Goal: Entertainment & Leisure: Browse casually

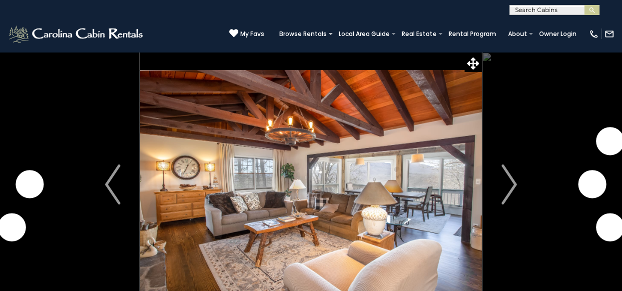
scroll to position [39, 0]
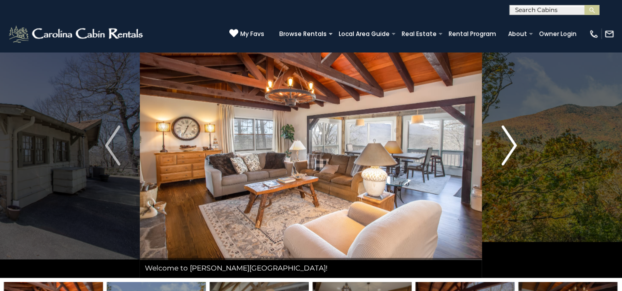
click at [510, 145] on img "Next" at bounding box center [508, 145] width 15 height 40
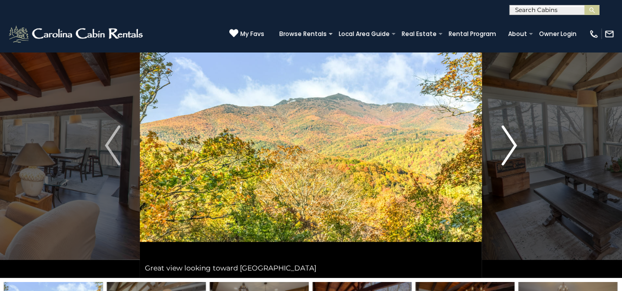
click at [511, 138] on img "Next" at bounding box center [508, 145] width 15 height 40
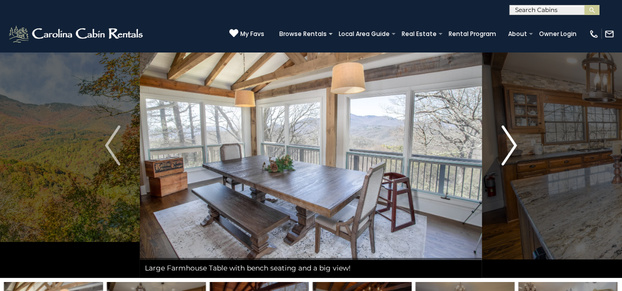
click at [509, 140] on img "Next" at bounding box center [508, 145] width 15 height 40
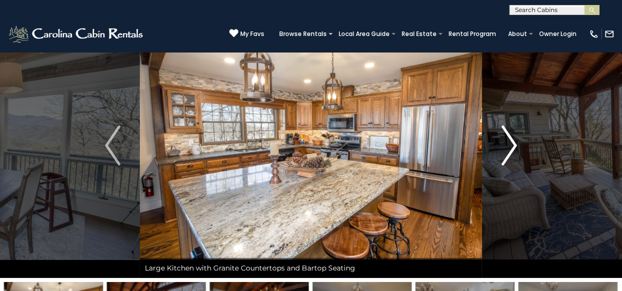
click at [516, 144] on img "Next" at bounding box center [508, 145] width 15 height 40
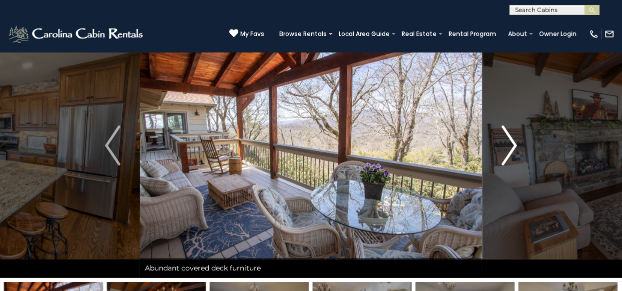
click at [515, 145] on img "Next" at bounding box center [508, 145] width 15 height 40
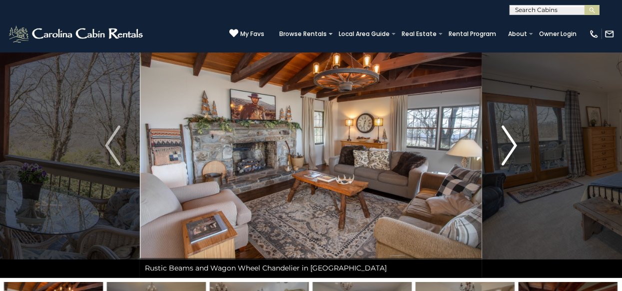
click at [508, 142] on img "Next" at bounding box center [508, 145] width 15 height 40
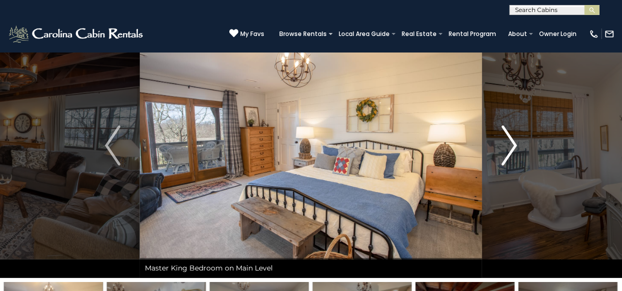
click at [511, 142] on img "Next" at bounding box center [508, 145] width 15 height 40
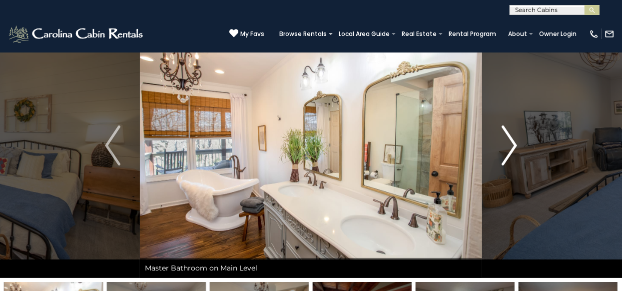
click at [511, 142] on img "Next" at bounding box center [508, 145] width 15 height 40
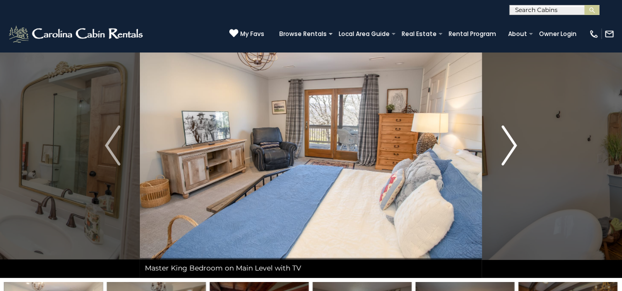
click at [510, 145] on img "Next" at bounding box center [508, 145] width 15 height 40
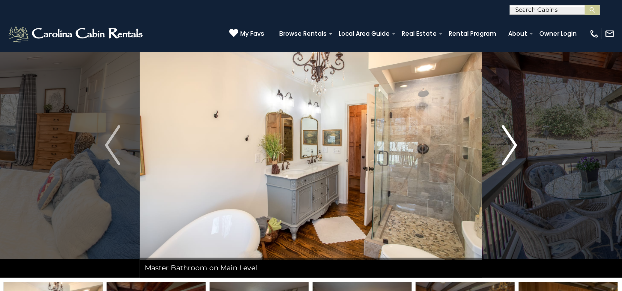
click at [513, 141] on img "Next" at bounding box center [508, 145] width 15 height 40
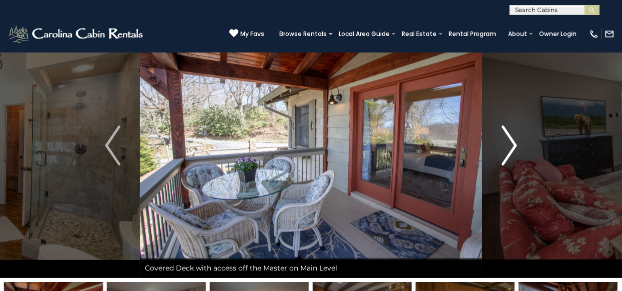
click at [510, 141] on img "Next" at bounding box center [508, 145] width 15 height 40
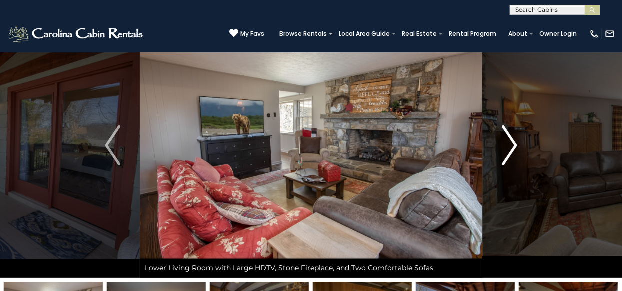
click at [514, 143] on img "Next" at bounding box center [508, 145] width 15 height 40
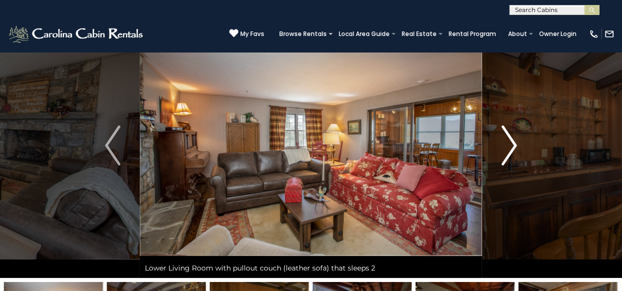
click at [513, 142] on img "Next" at bounding box center [508, 145] width 15 height 40
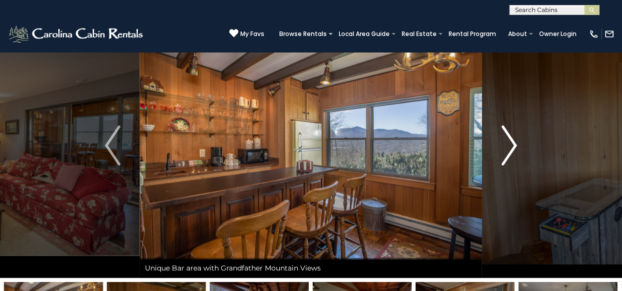
click at [511, 141] on img "Next" at bounding box center [508, 145] width 15 height 40
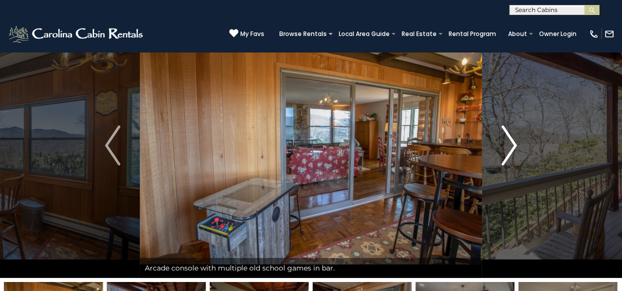
click at [509, 142] on img "Next" at bounding box center [508, 145] width 15 height 40
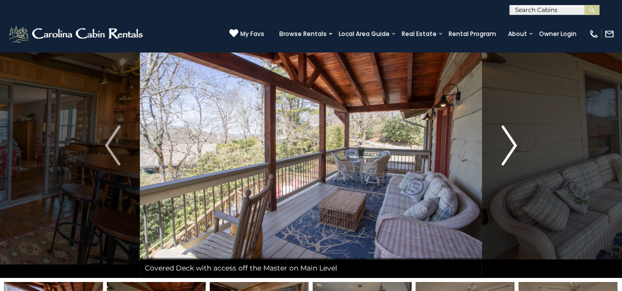
click at [514, 140] on img "Next" at bounding box center [508, 145] width 15 height 40
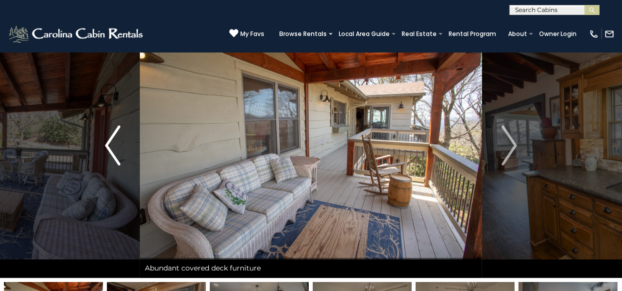
click at [108, 142] on img "Previous" at bounding box center [112, 145] width 15 height 40
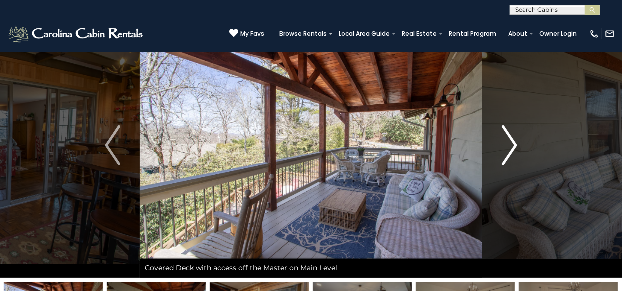
click at [510, 146] on img "Next" at bounding box center [508, 145] width 15 height 40
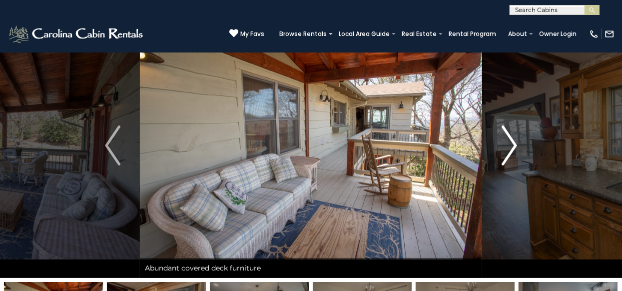
click at [514, 141] on img "Next" at bounding box center [508, 145] width 15 height 40
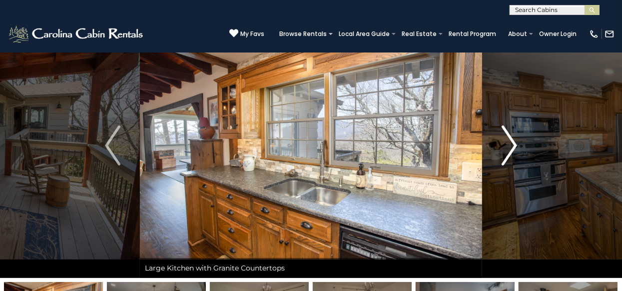
click at [512, 142] on img "Next" at bounding box center [508, 145] width 15 height 40
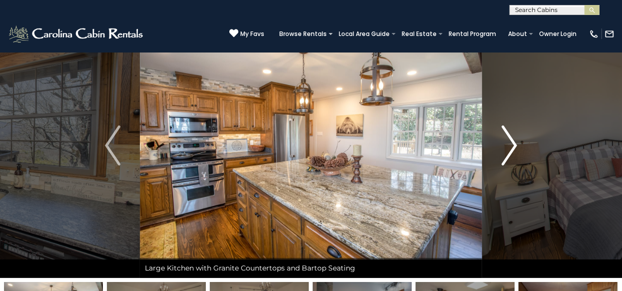
click at [512, 142] on img "Next" at bounding box center [508, 145] width 15 height 40
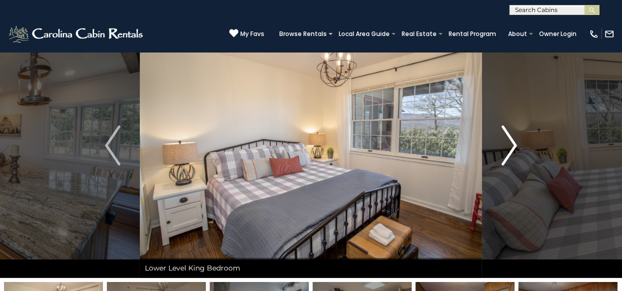
click at [515, 143] on img "Next" at bounding box center [508, 145] width 15 height 40
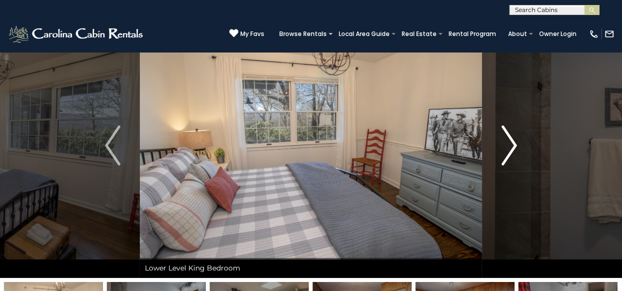
click at [514, 143] on img "Next" at bounding box center [508, 145] width 15 height 40
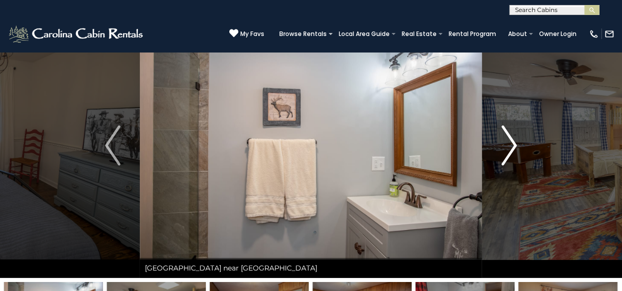
click at [513, 144] on img "Next" at bounding box center [508, 145] width 15 height 40
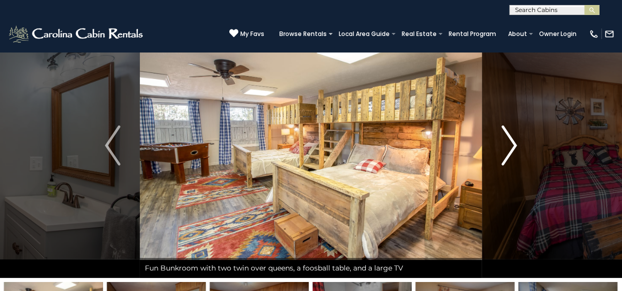
click at [512, 141] on img "Next" at bounding box center [508, 145] width 15 height 40
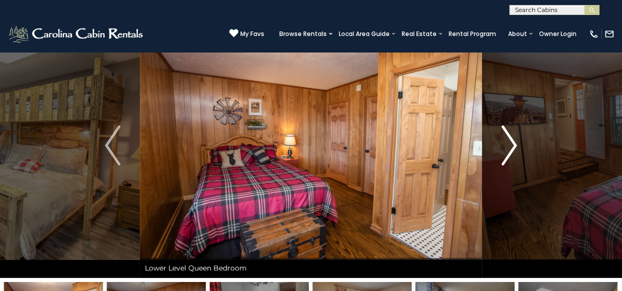
click at [514, 144] on img "Next" at bounding box center [508, 145] width 15 height 40
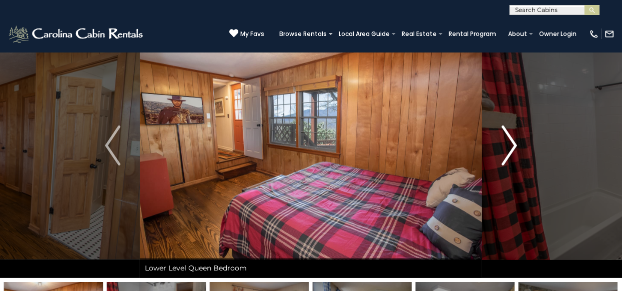
click at [514, 144] on img "Next" at bounding box center [508, 145] width 15 height 40
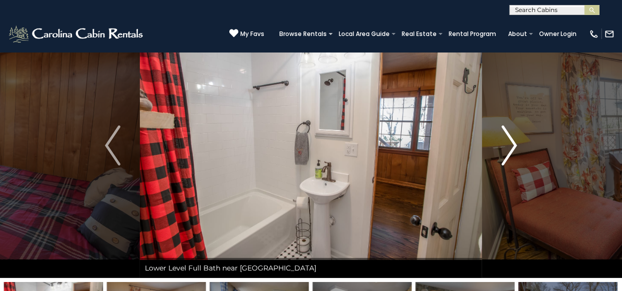
click at [512, 135] on img "Next" at bounding box center [508, 145] width 15 height 40
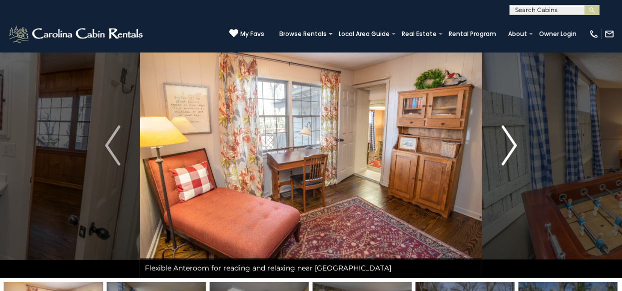
click at [512, 139] on img "Next" at bounding box center [508, 145] width 15 height 40
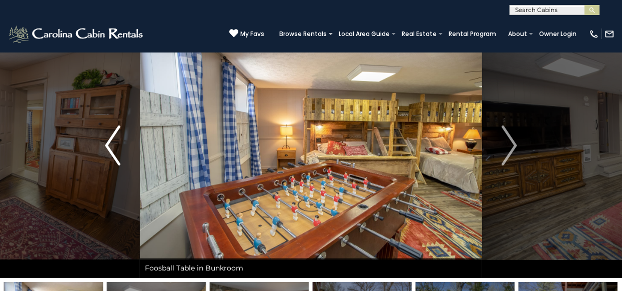
click at [107, 140] on img "Previous" at bounding box center [112, 145] width 15 height 40
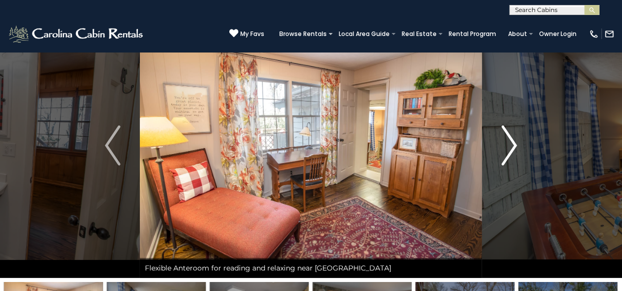
click at [509, 139] on img "Next" at bounding box center [508, 145] width 15 height 40
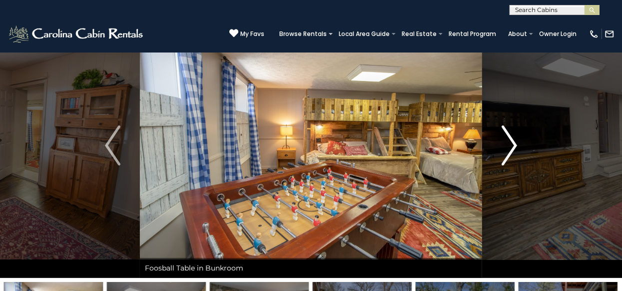
click at [509, 139] on img "Next" at bounding box center [508, 145] width 15 height 40
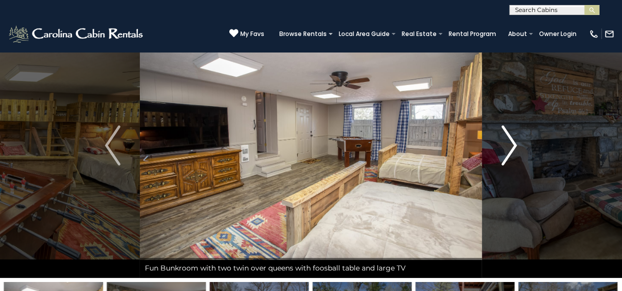
click at [509, 139] on img "Next" at bounding box center [508, 145] width 15 height 40
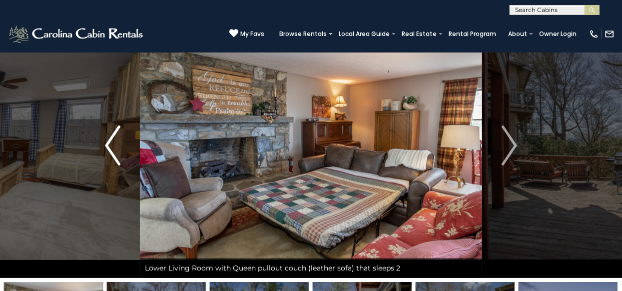
click at [106, 143] on img "Previous" at bounding box center [112, 145] width 15 height 40
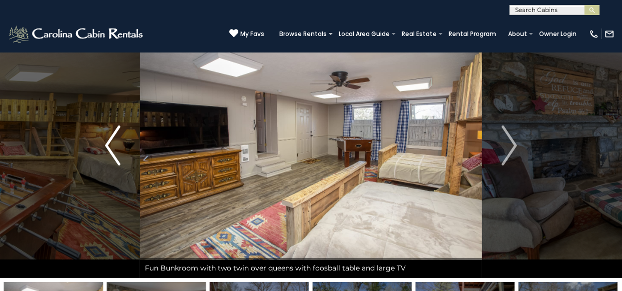
click at [105, 139] on img "Previous" at bounding box center [112, 145] width 15 height 40
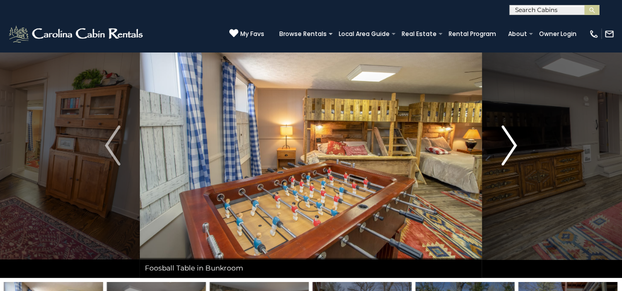
click at [506, 138] on img "Next" at bounding box center [508, 145] width 15 height 40
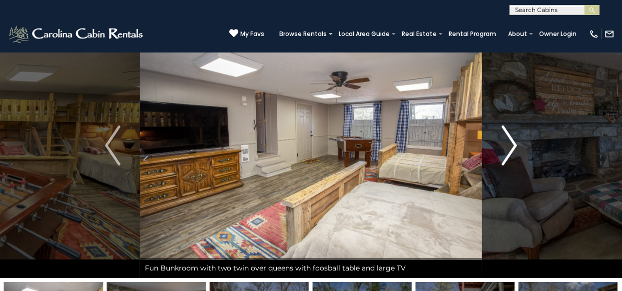
click at [512, 139] on img "Next" at bounding box center [508, 145] width 15 height 40
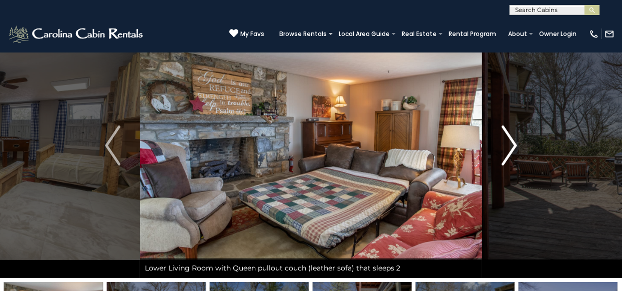
click at [514, 143] on img "Next" at bounding box center [508, 145] width 15 height 40
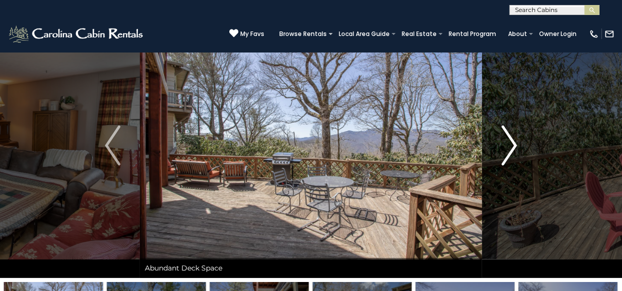
click at [514, 143] on img "Next" at bounding box center [508, 145] width 15 height 40
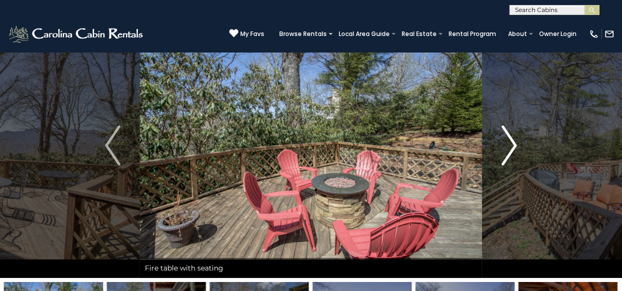
click at [511, 139] on img "Next" at bounding box center [508, 145] width 15 height 40
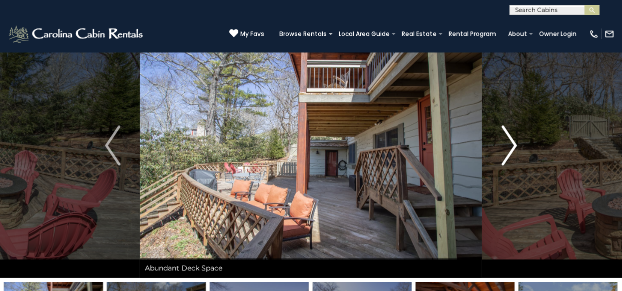
click at [511, 139] on img "Next" at bounding box center [508, 145] width 15 height 40
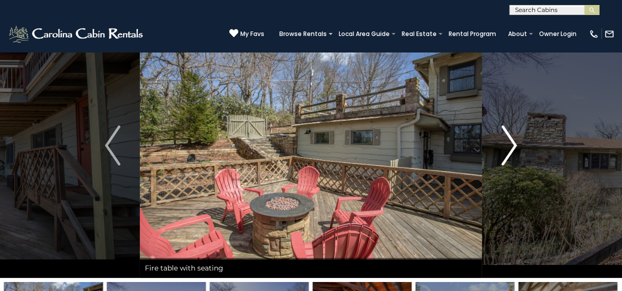
click at [511, 139] on img "Next" at bounding box center [508, 145] width 15 height 40
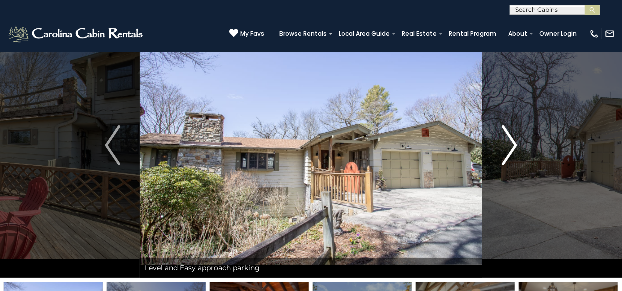
click at [512, 139] on img "Next" at bounding box center [508, 145] width 15 height 40
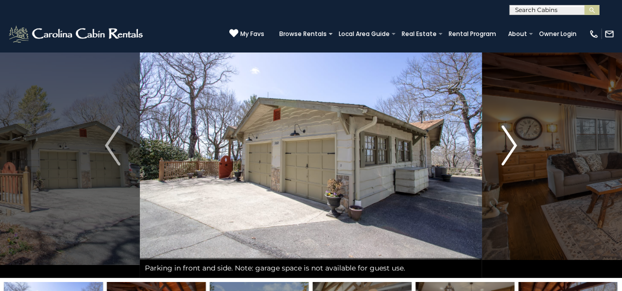
click at [512, 139] on img "Next" at bounding box center [508, 145] width 15 height 40
